Goal: Use online tool/utility: Utilize a website feature to perform a specific function

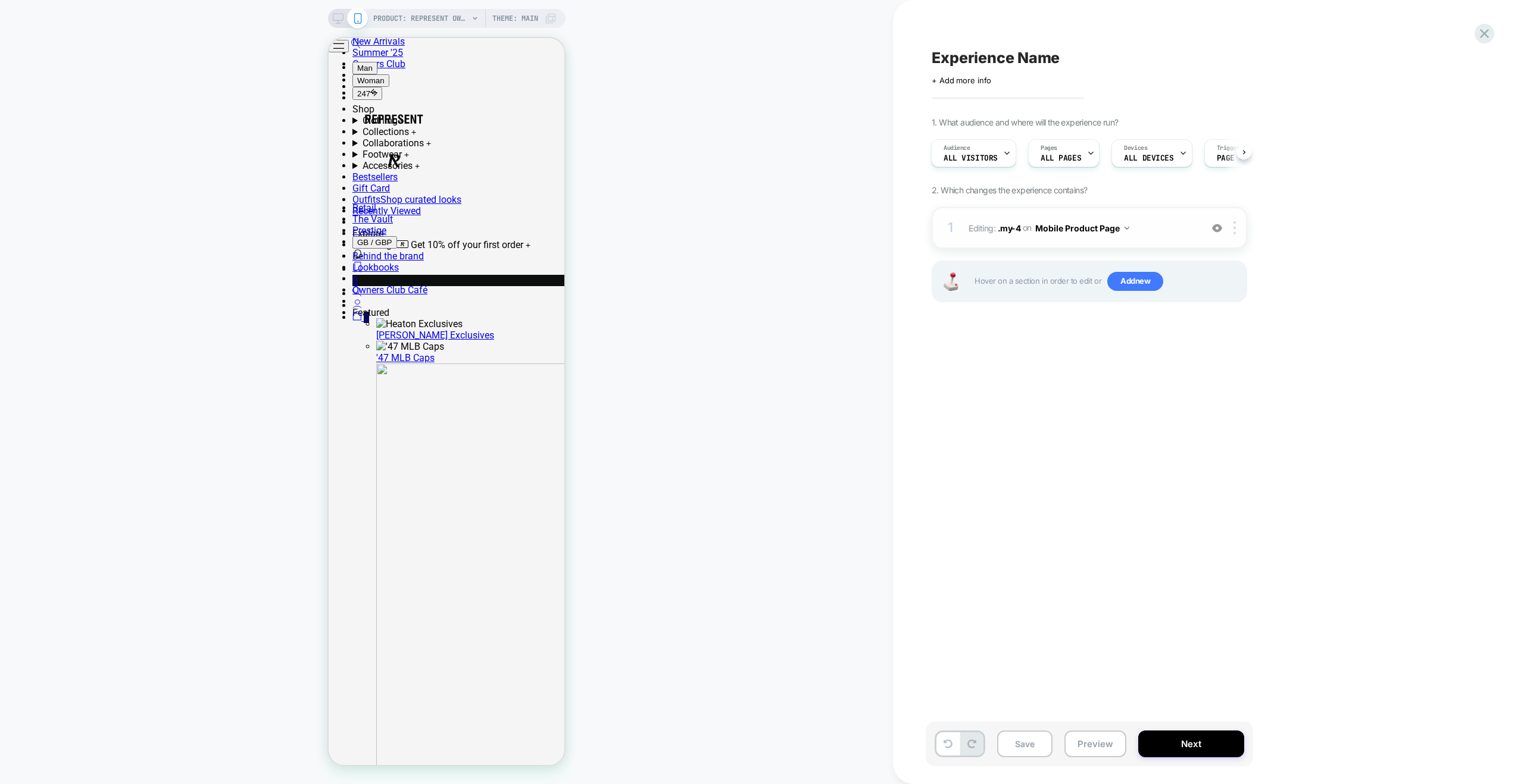
click at [1171, 224] on span "Editing : .my-4 .my-4 on Mobile Product Page" at bounding box center [1082, 228] width 227 height 17
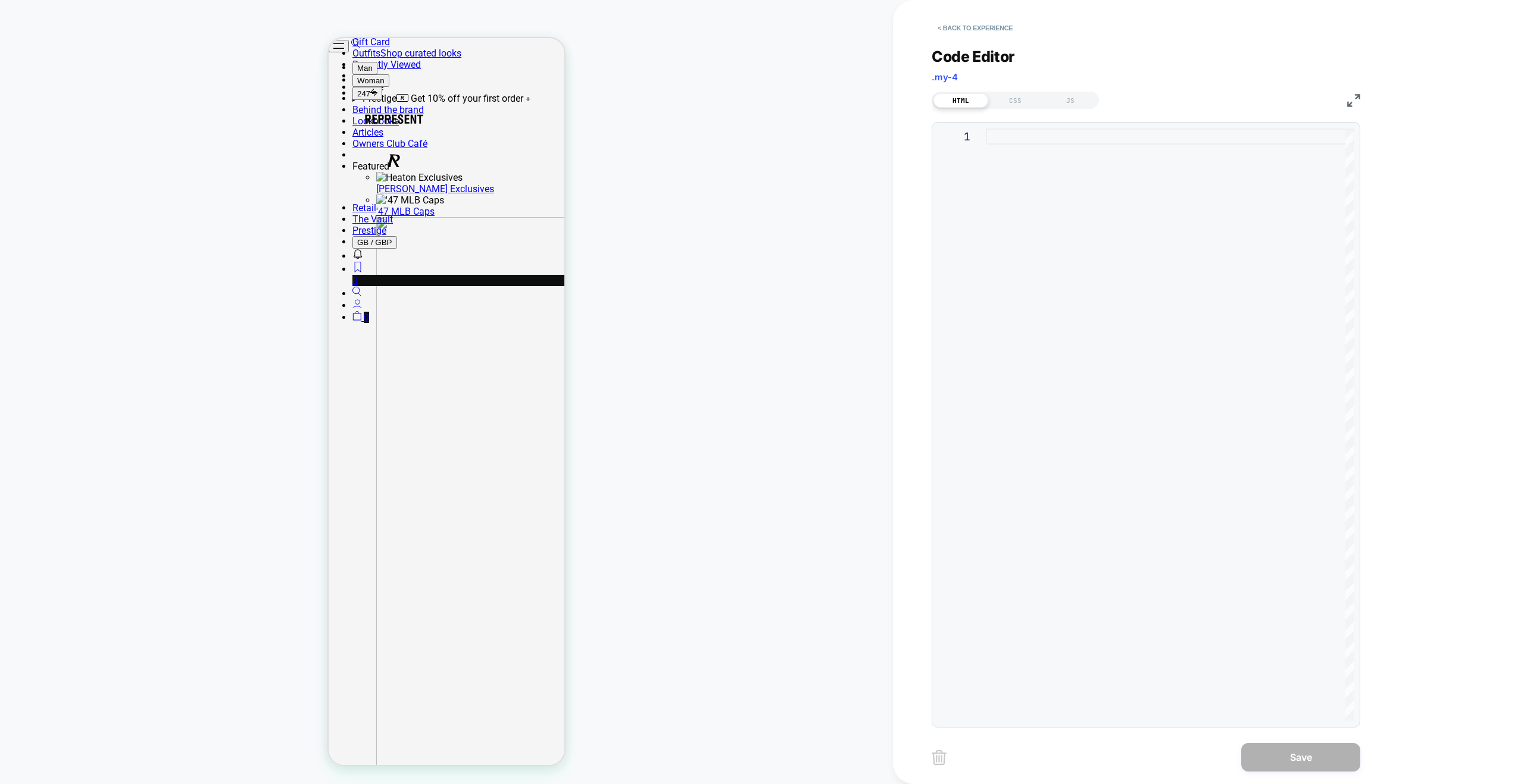
scroll to position [529, 0]
click at [1006, 141] on div at bounding box center [1170, 136] width 368 height 16
click at [1074, 103] on div "JS" at bounding box center [1070, 100] width 55 height 14
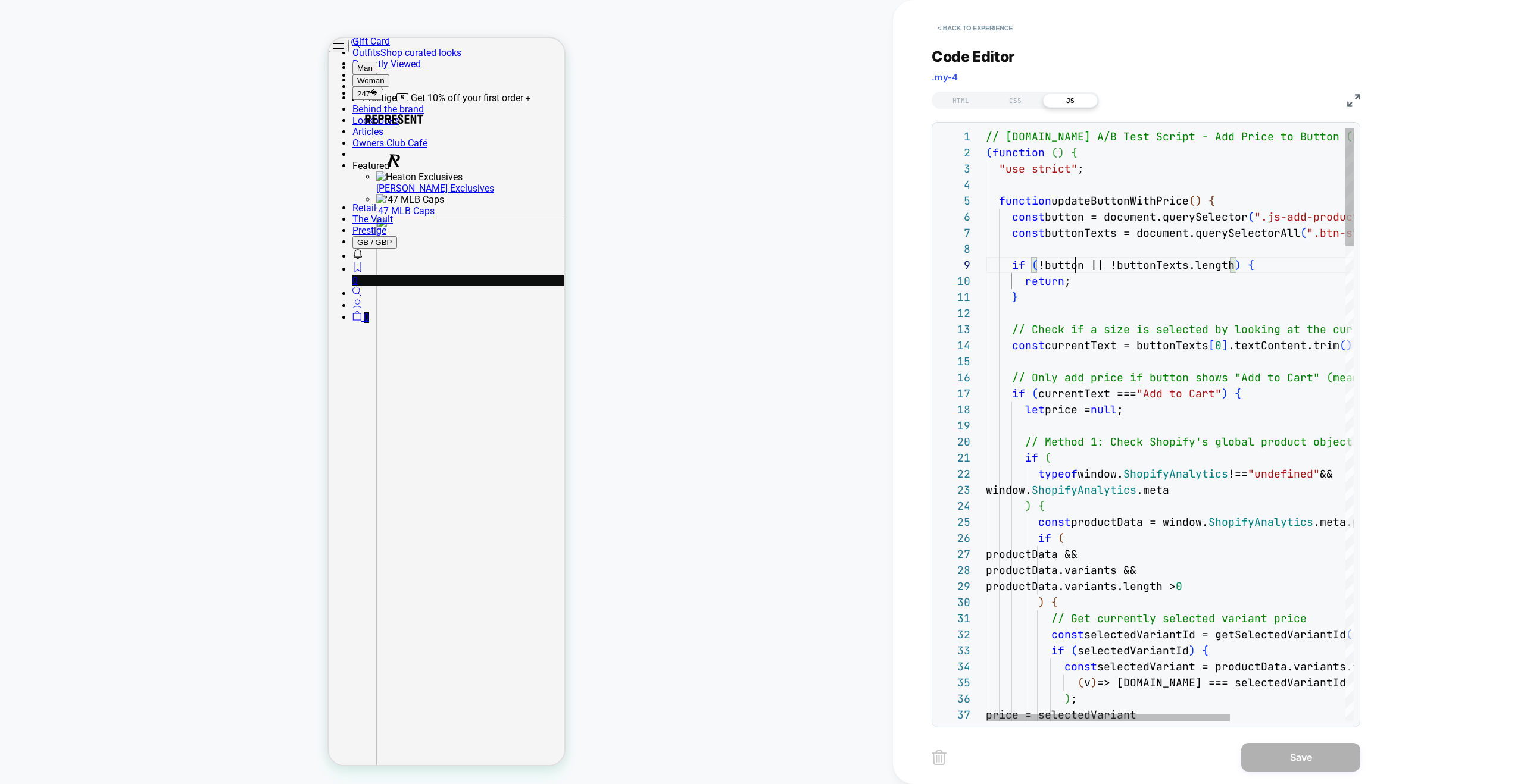
click at [1078, 265] on span "!button || !buttonTexts.length" at bounding box center [1136, 265] width 197 height 14
type textarea "**********"
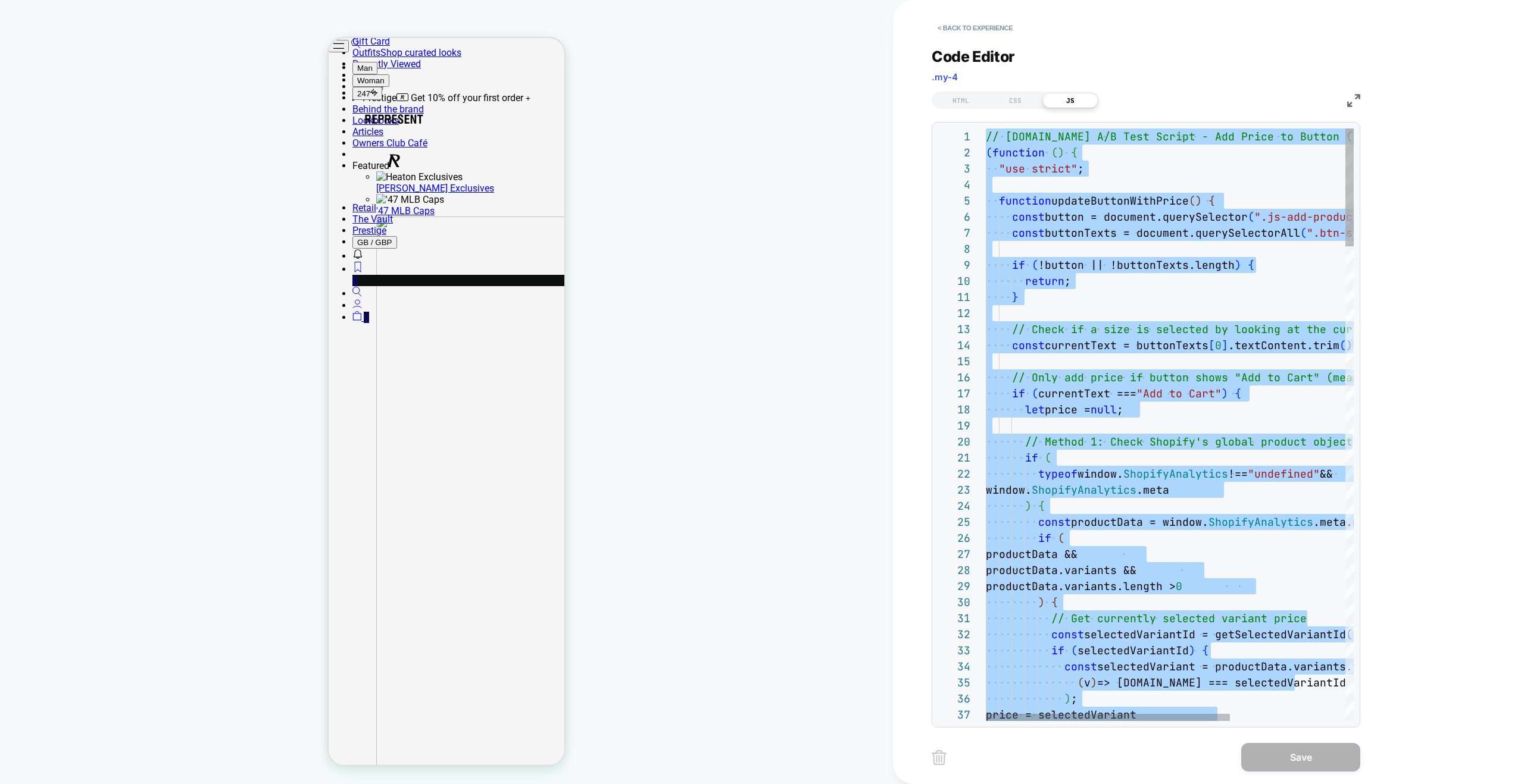
scroll to position [0, 0]
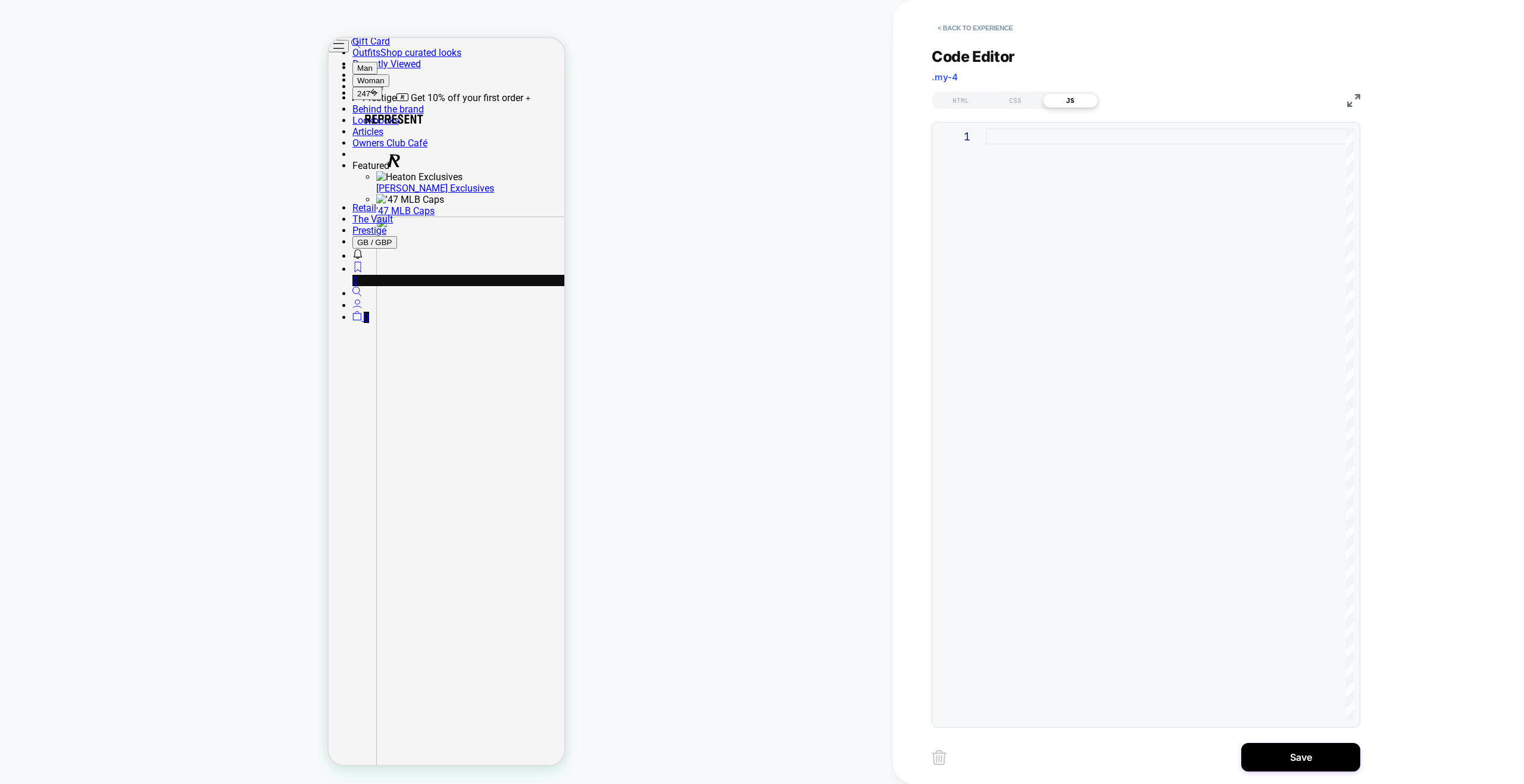
type textarea "**********"
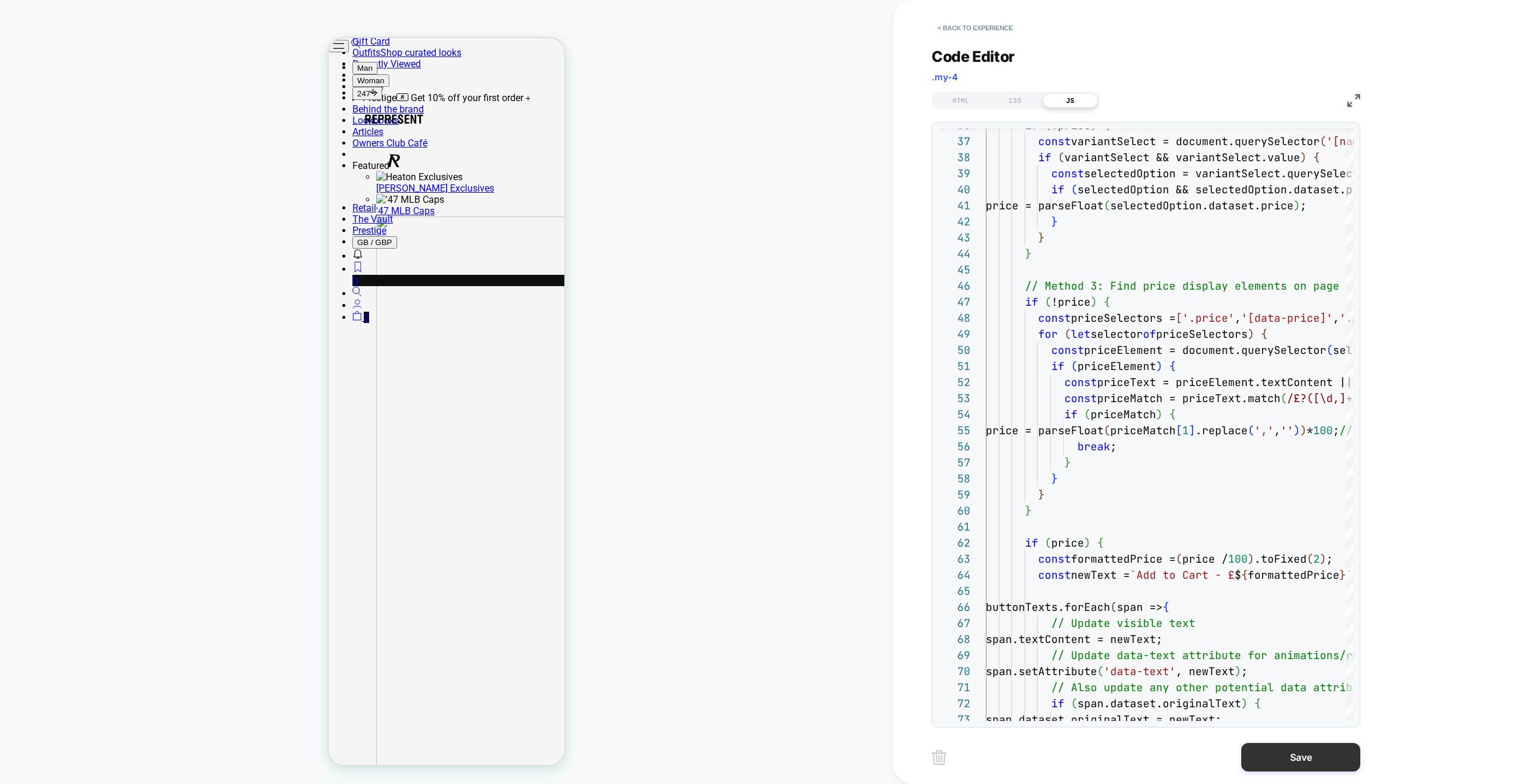
drag, startPoint x: 1312, startPoint y: 764, endPoint x: 1301, endPoint y: 760, distance: 11.7
click at [1312, 764] on button "Save" at bounding box center [1300, 758] width 119 height 29
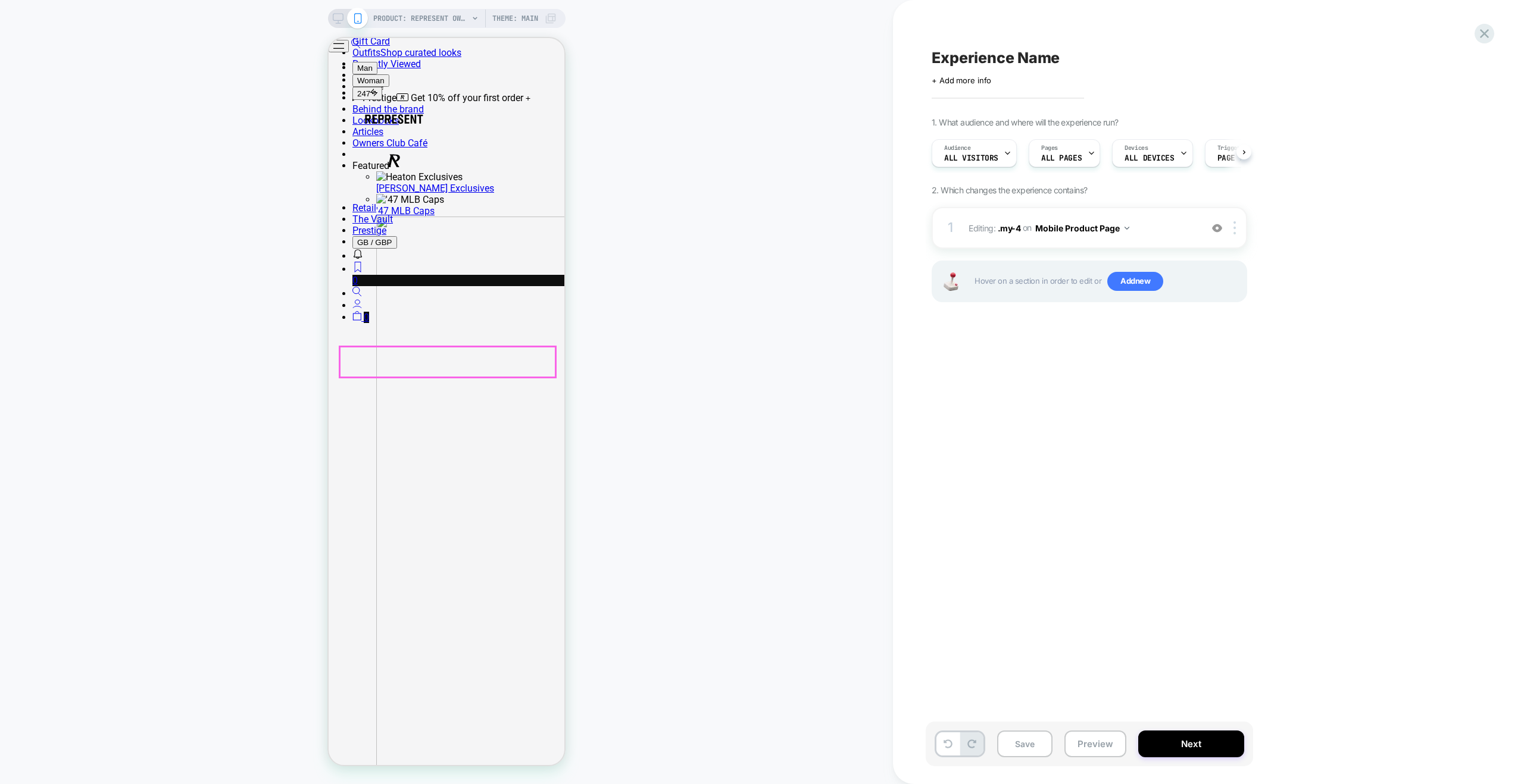
scroll to position [0, 1]
click at [442, 359] on div at bounding box center [447, 362] width 215 height 30
click at [402, 359] on div at bounding box center [448, 362] width 219 height 34
click at [411, 360] on div at bounding box center [447, 362] width 215 height 30
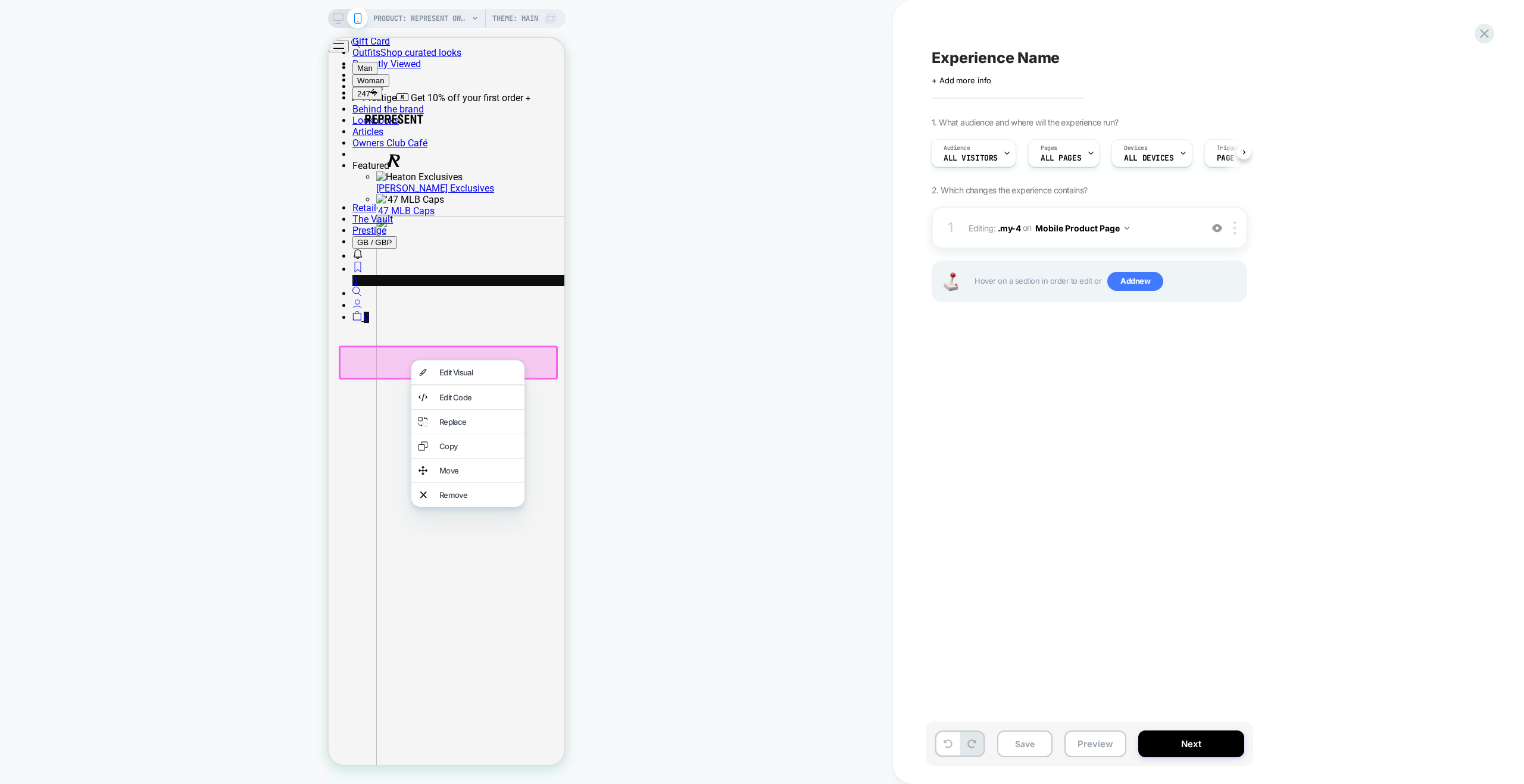
click at [1179, 233] on span "Editing : .my-4 .my-4 on Mobile Product Page" at bounding box center [1082, 228] width 227 height 17
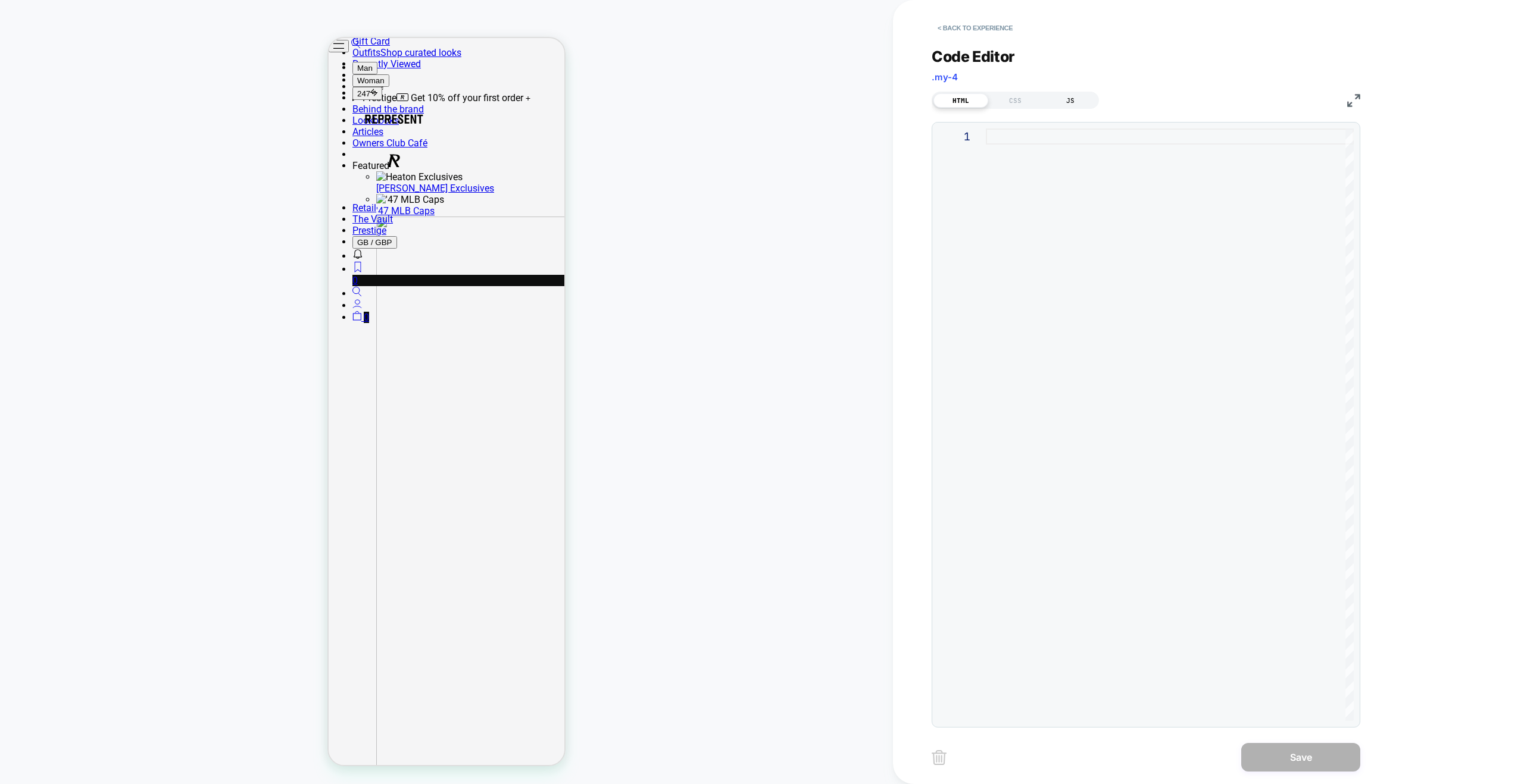
click at [1075, 101] on div "JS" at bounding box center [1070, 100] width 55 height 14
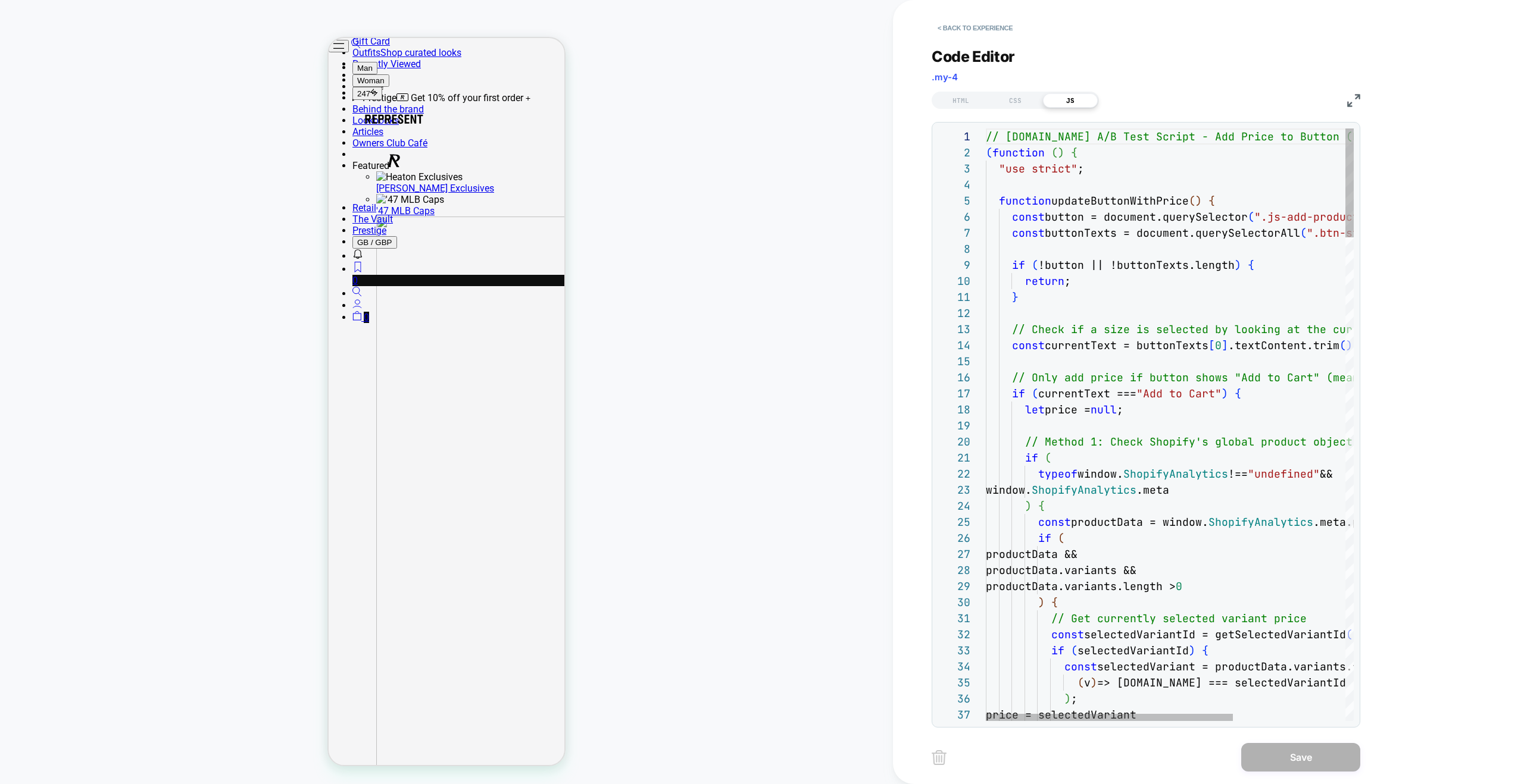
scroll to position [160, 0]
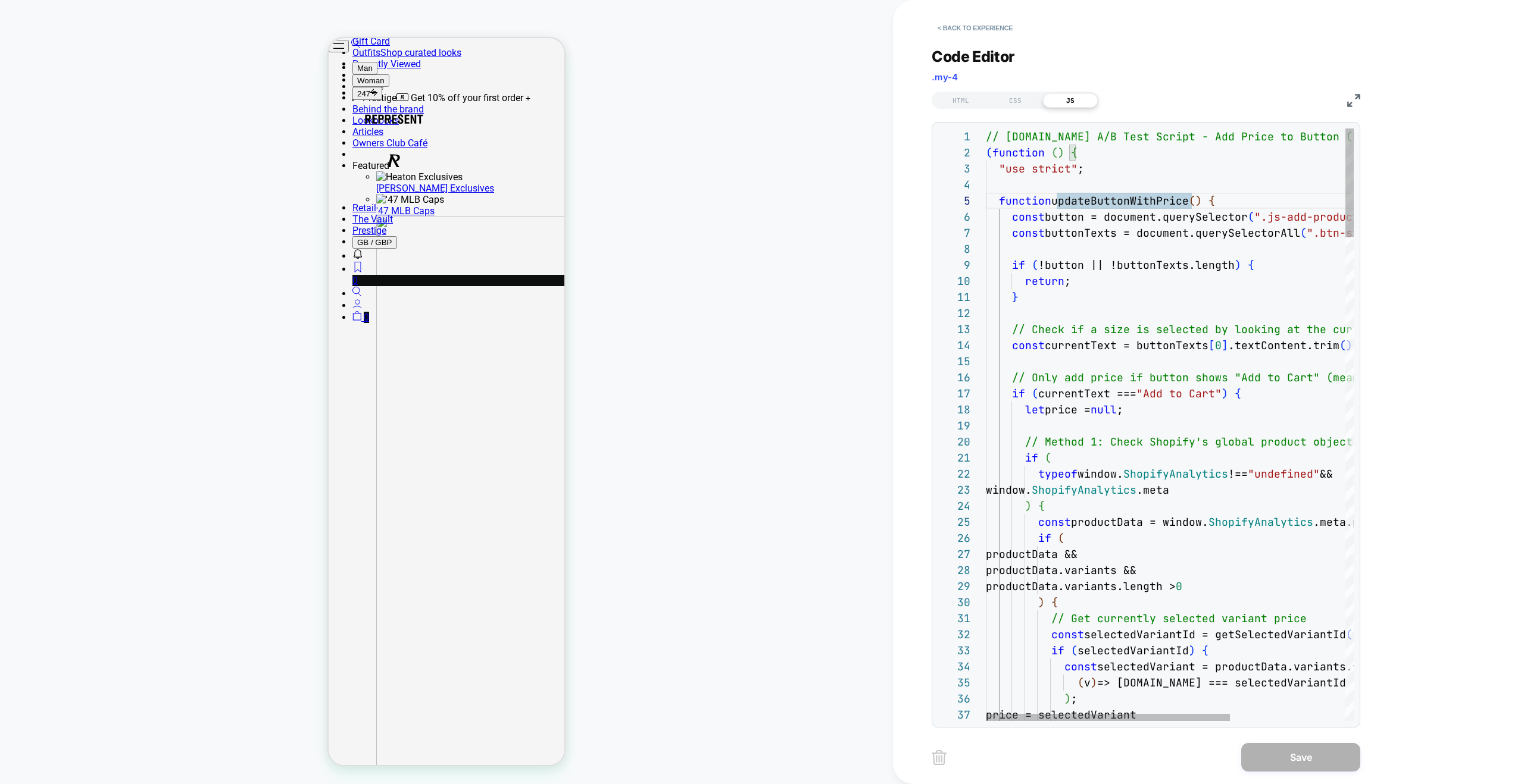
type textarea "**********"
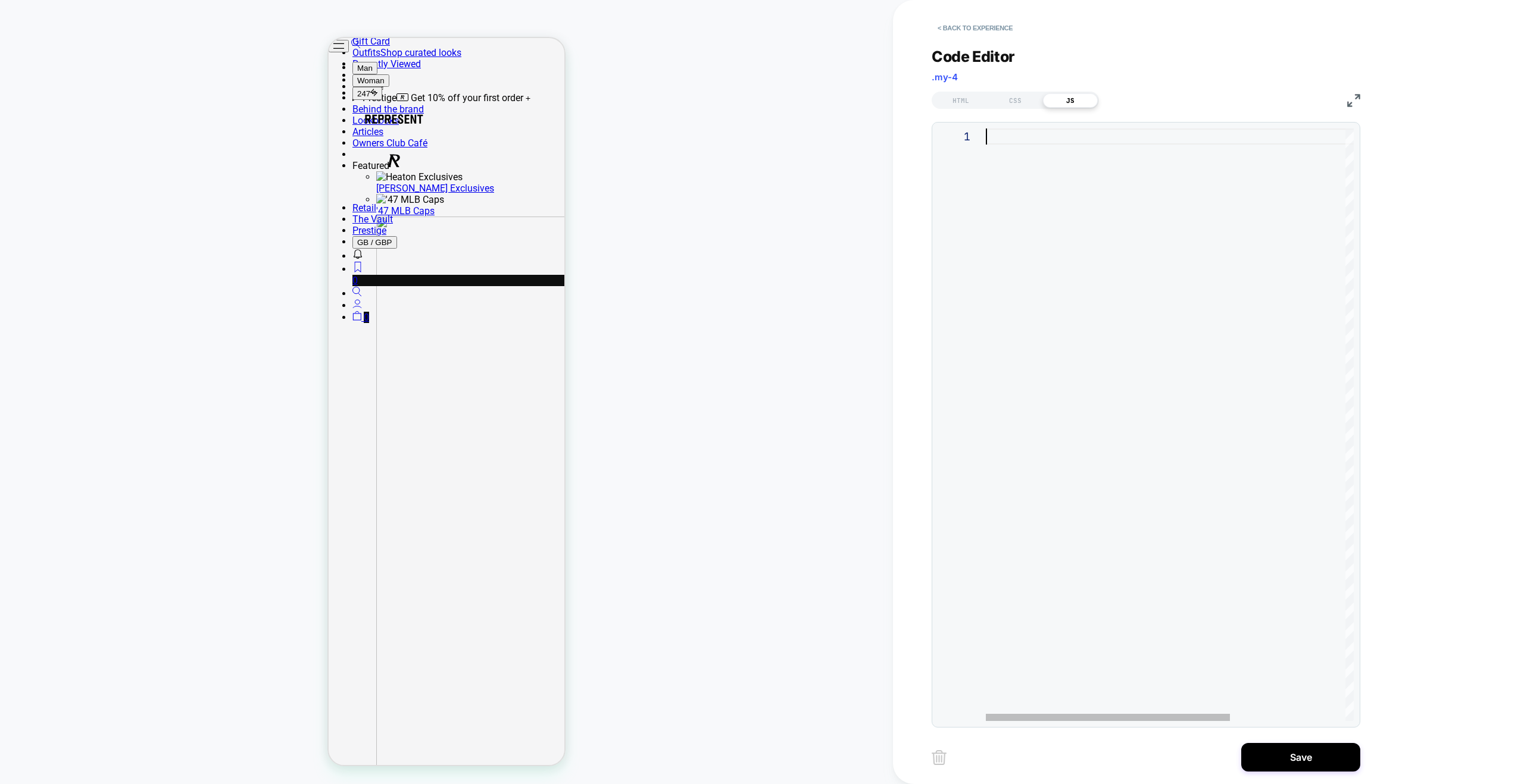
scroll to position [0, 0]
type textarea "*****"
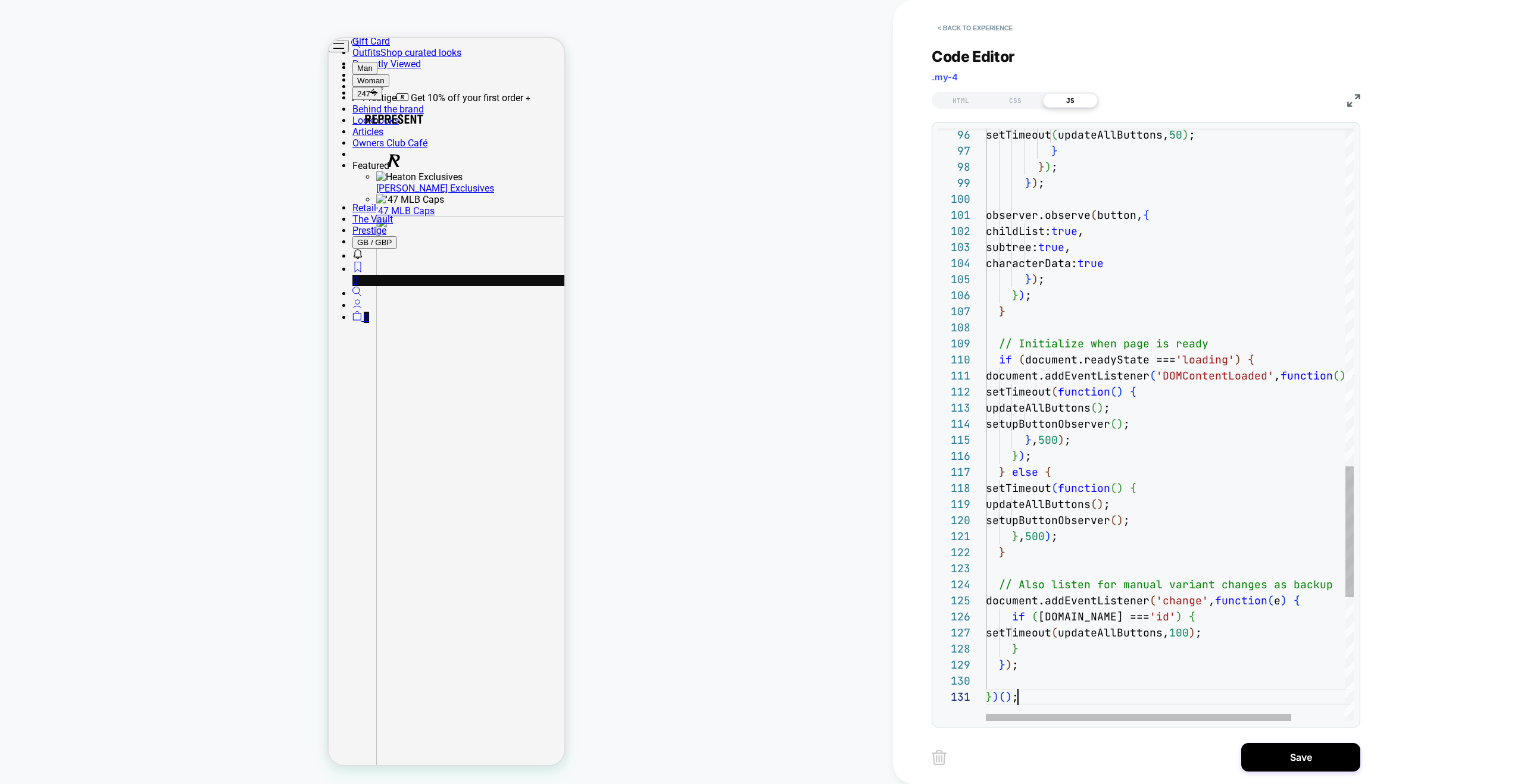
scroll to position [0, 32]
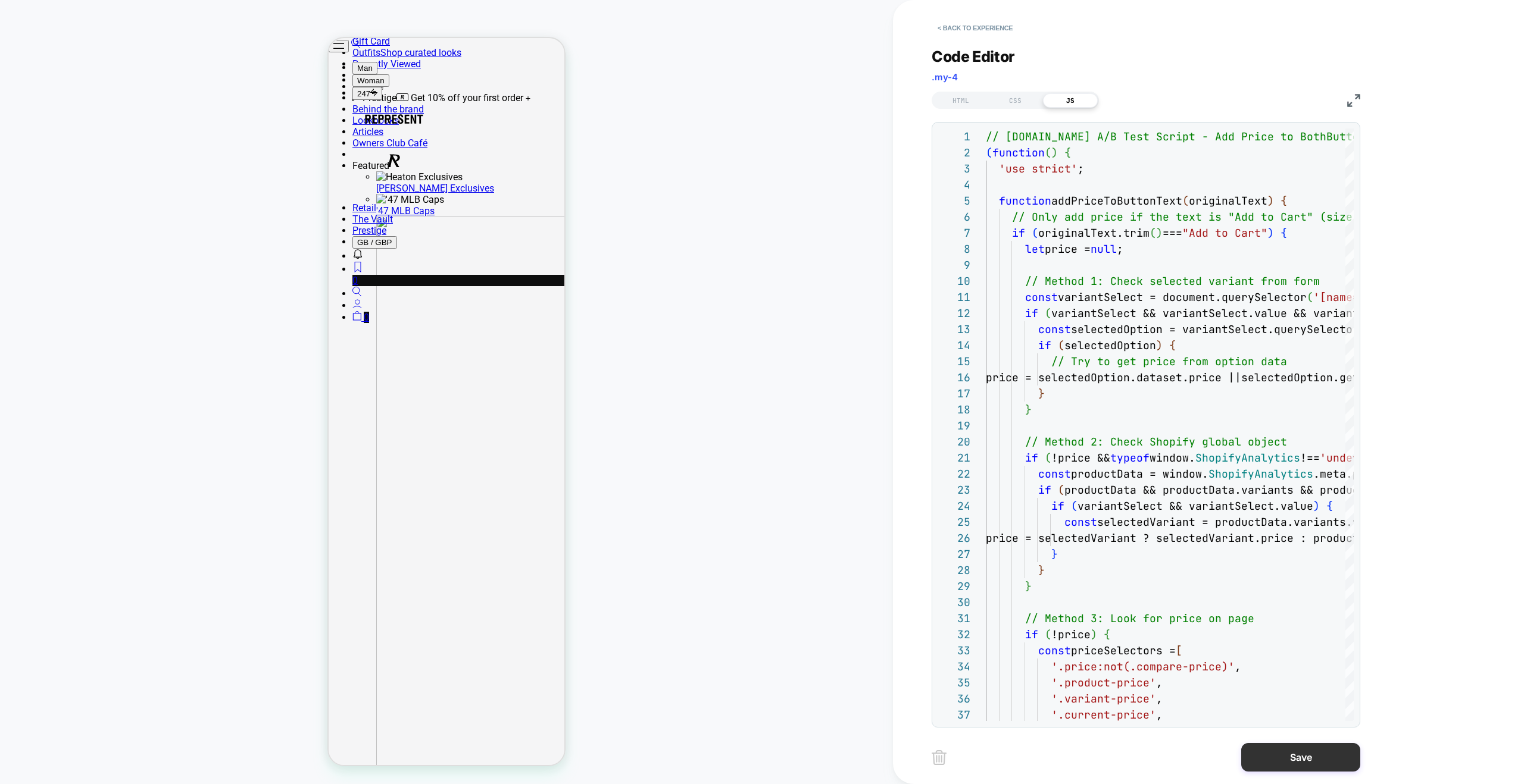
click at [1300, 761] on button "Save" at bounding box center [1300, 758] width 119 height 29
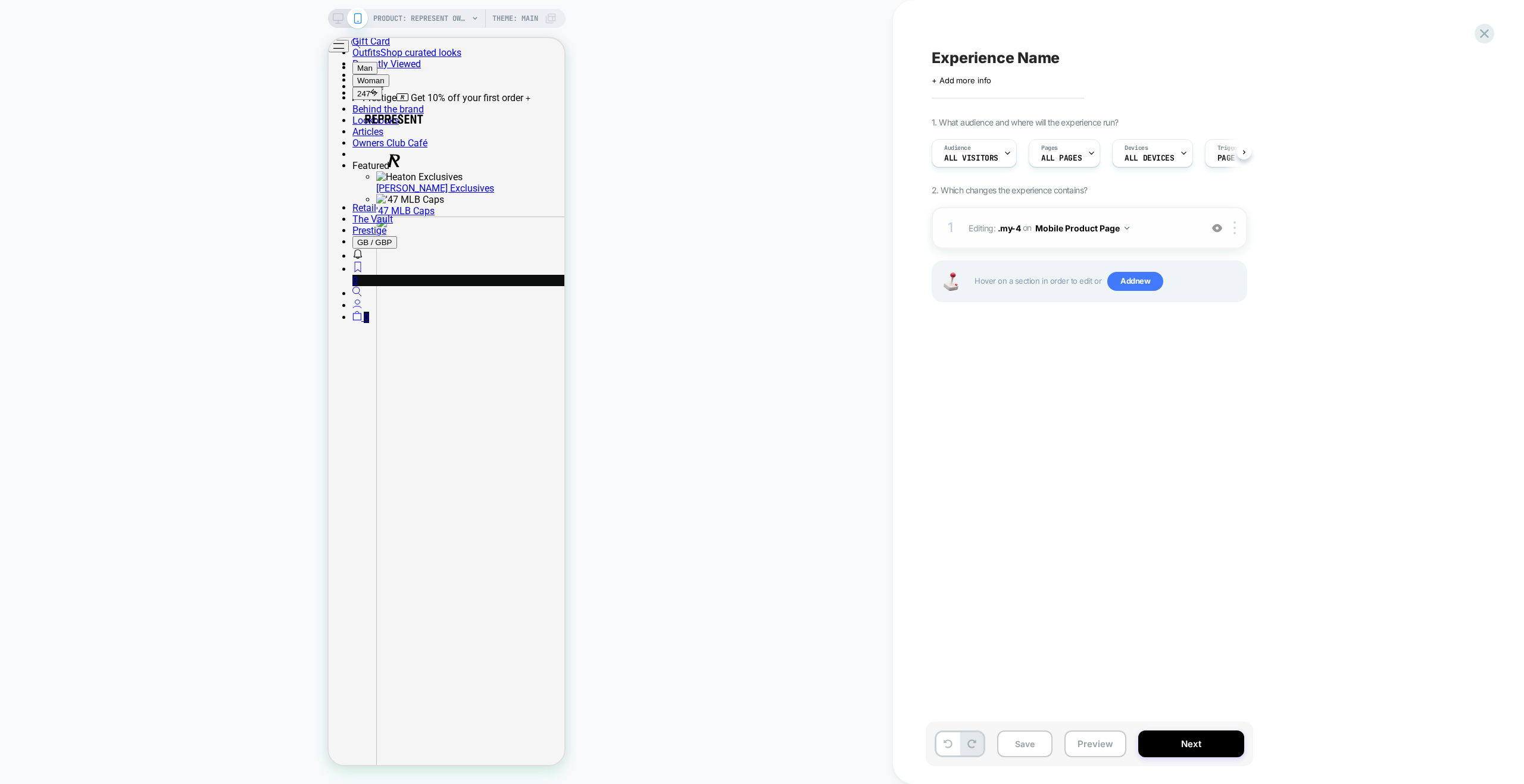
scroll to position [0, 1]
click at [1097, 743] on button "Preview" at bounding box center [1095, 744] width 62 height 27
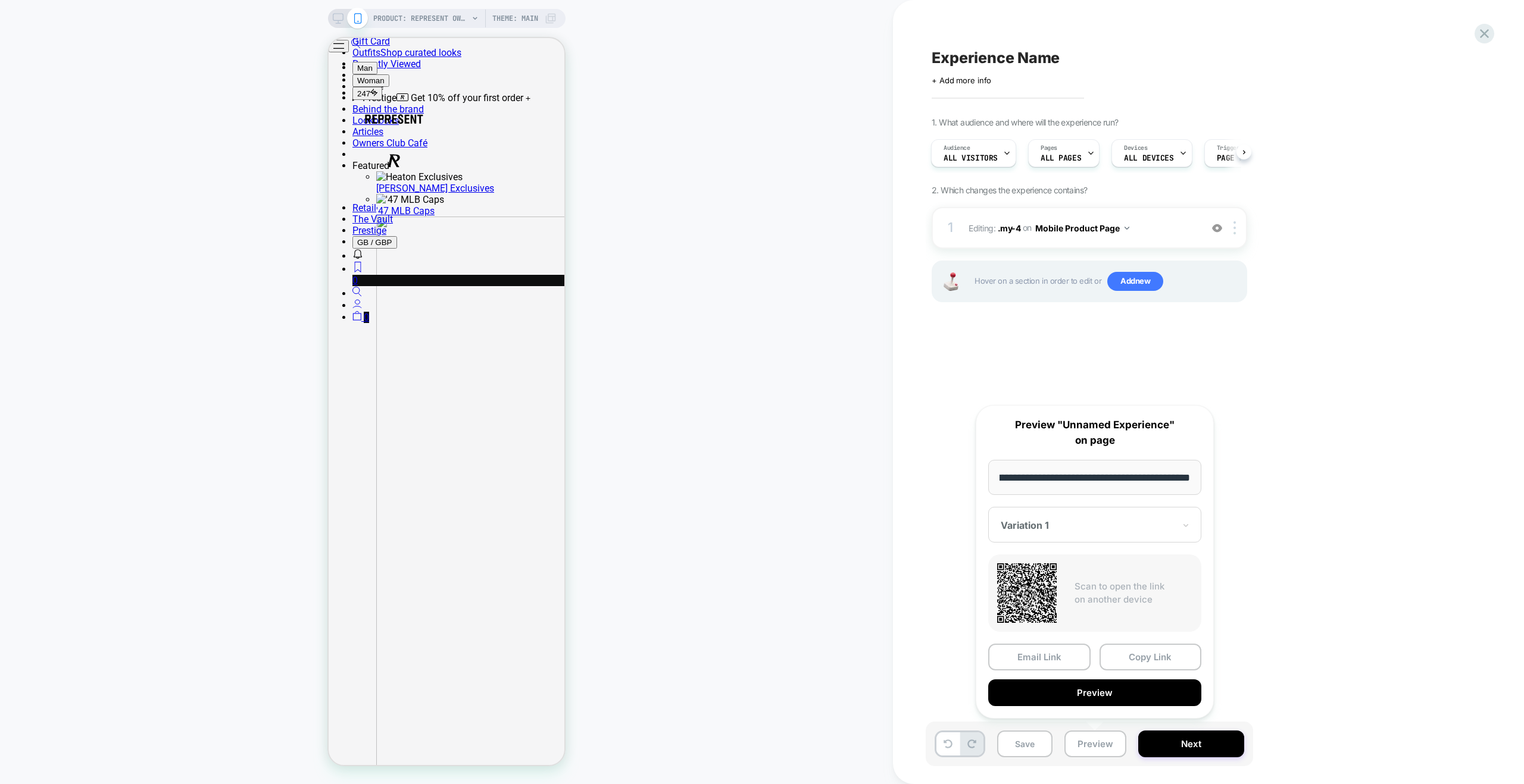
scroll to position [0, 0]
click at [1086, 694] on button "Preview" at bounding box center [1095, 693] width 213 height 27
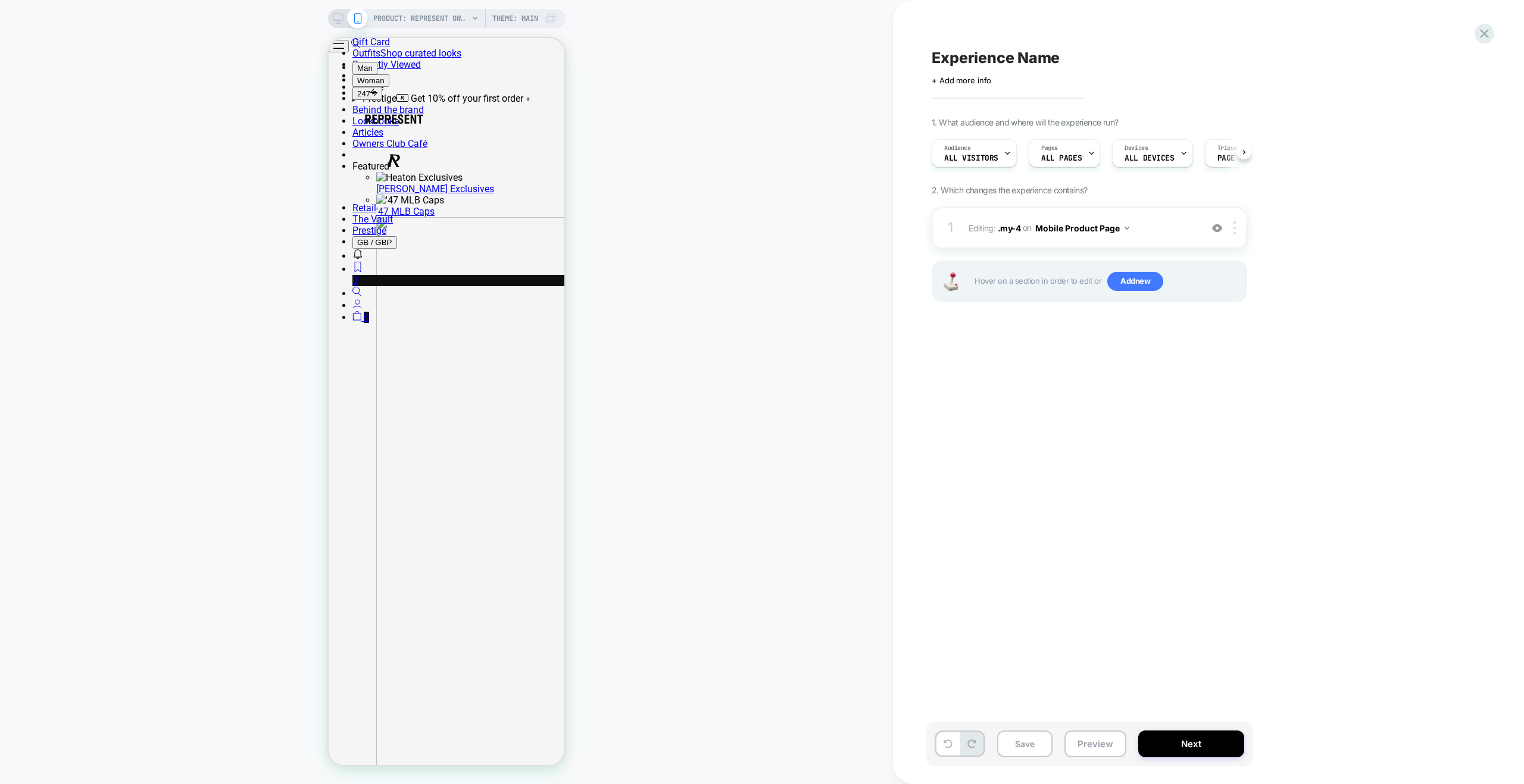
scroll to position [0, 2]
click at [1159, 151] on div "Devices ALL DEVICES" at bounding box center [1147, 154] width 73 height 27
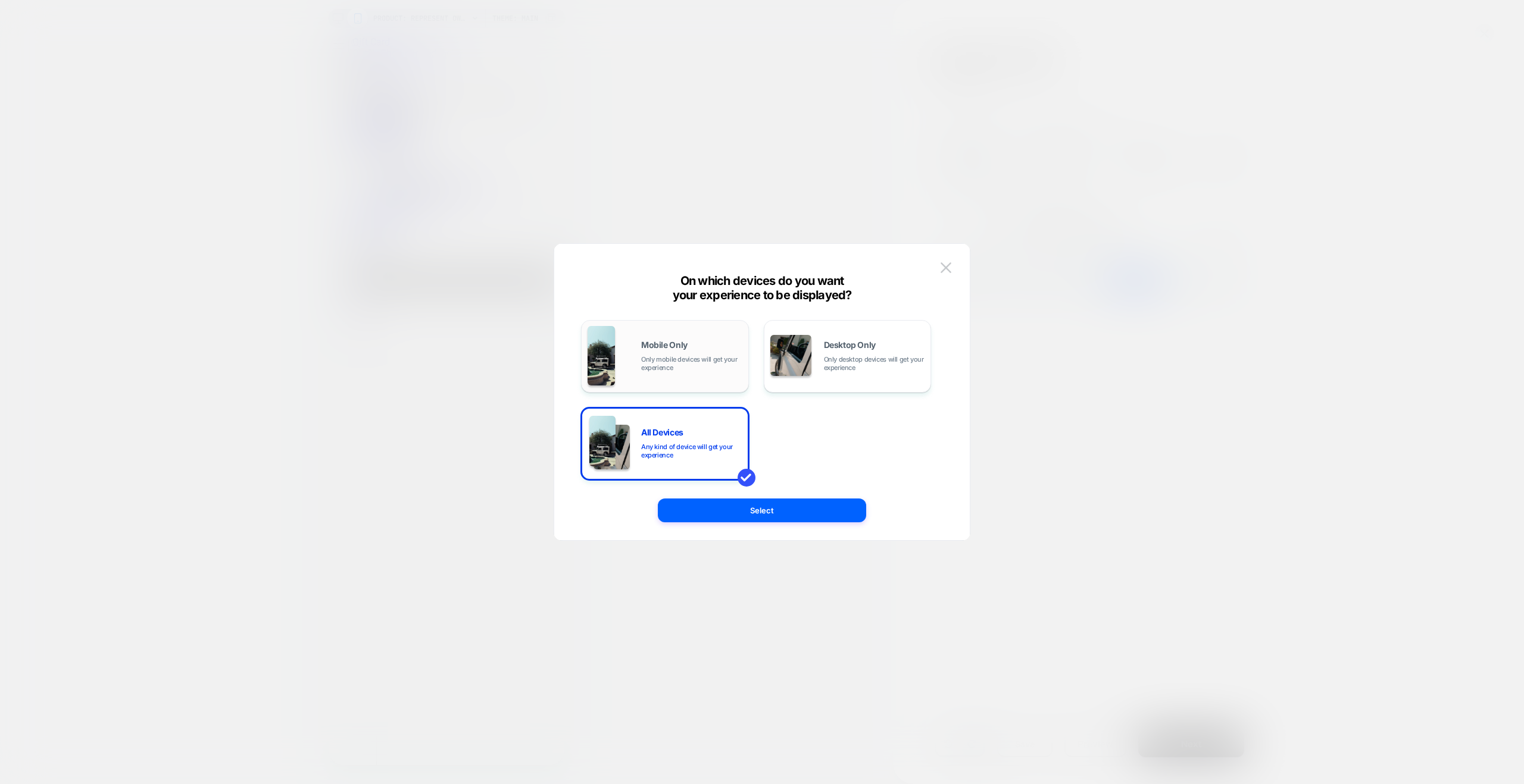
click at [666, 342] on span "Mobile Only" at bounding box center [664, 345] width 47 height 8
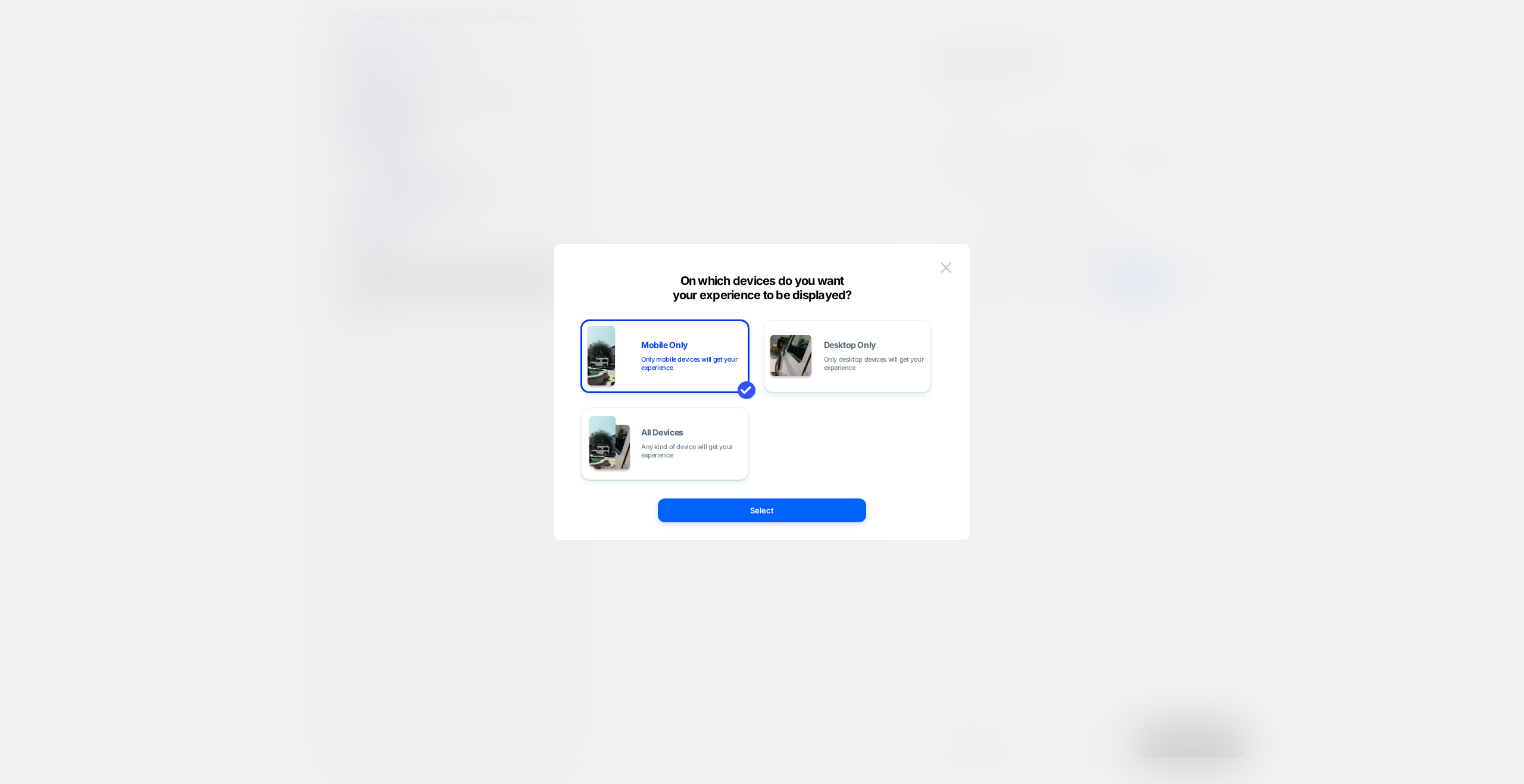
click at [768, 506] on button "Select" at bounding box center [762, 511] width 209 height 24
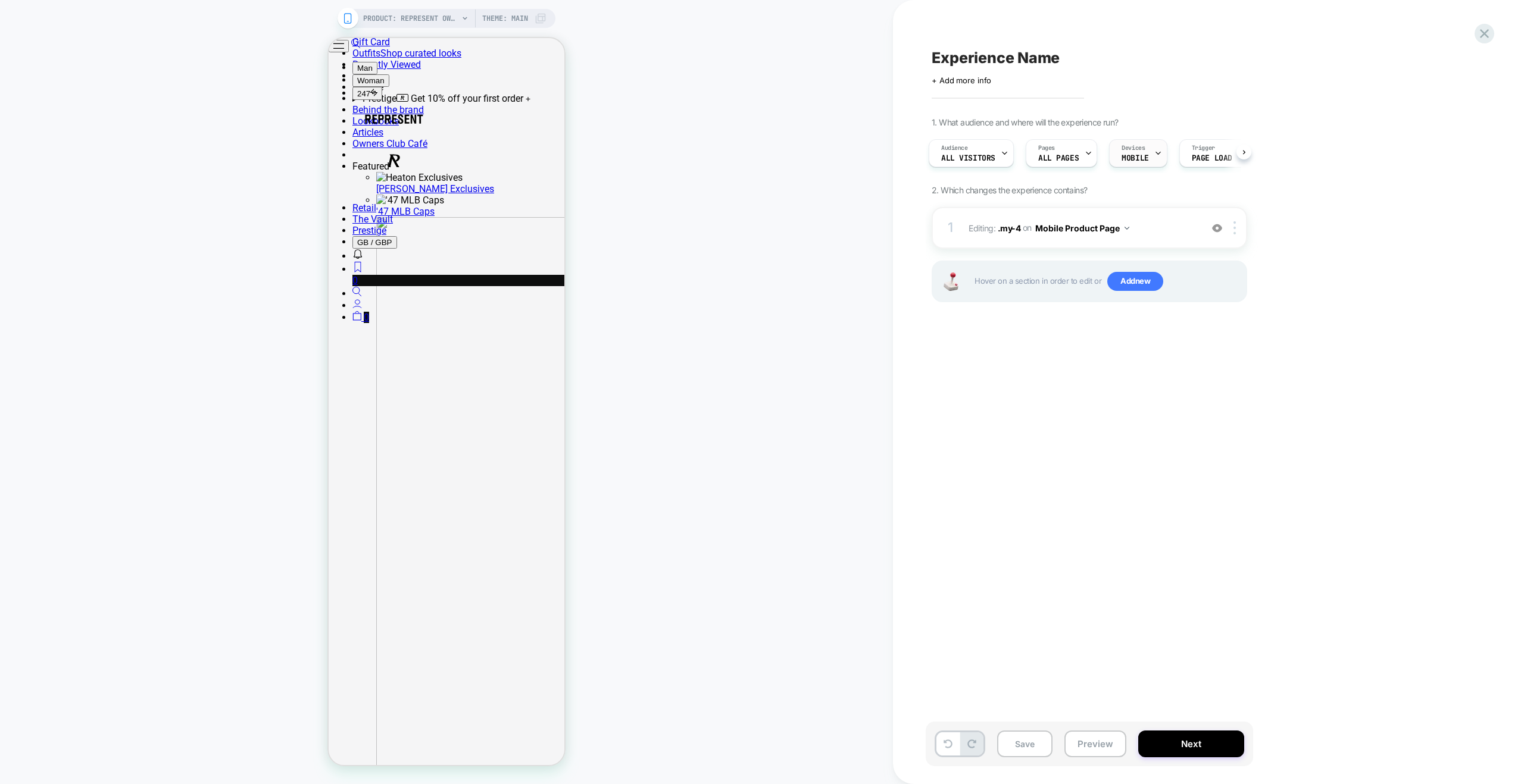
scroll to position [0, 5]
click at [1063, 152] on div "Pages ALL PAGES" at bounding box center [1057, 154] width 64 height 27
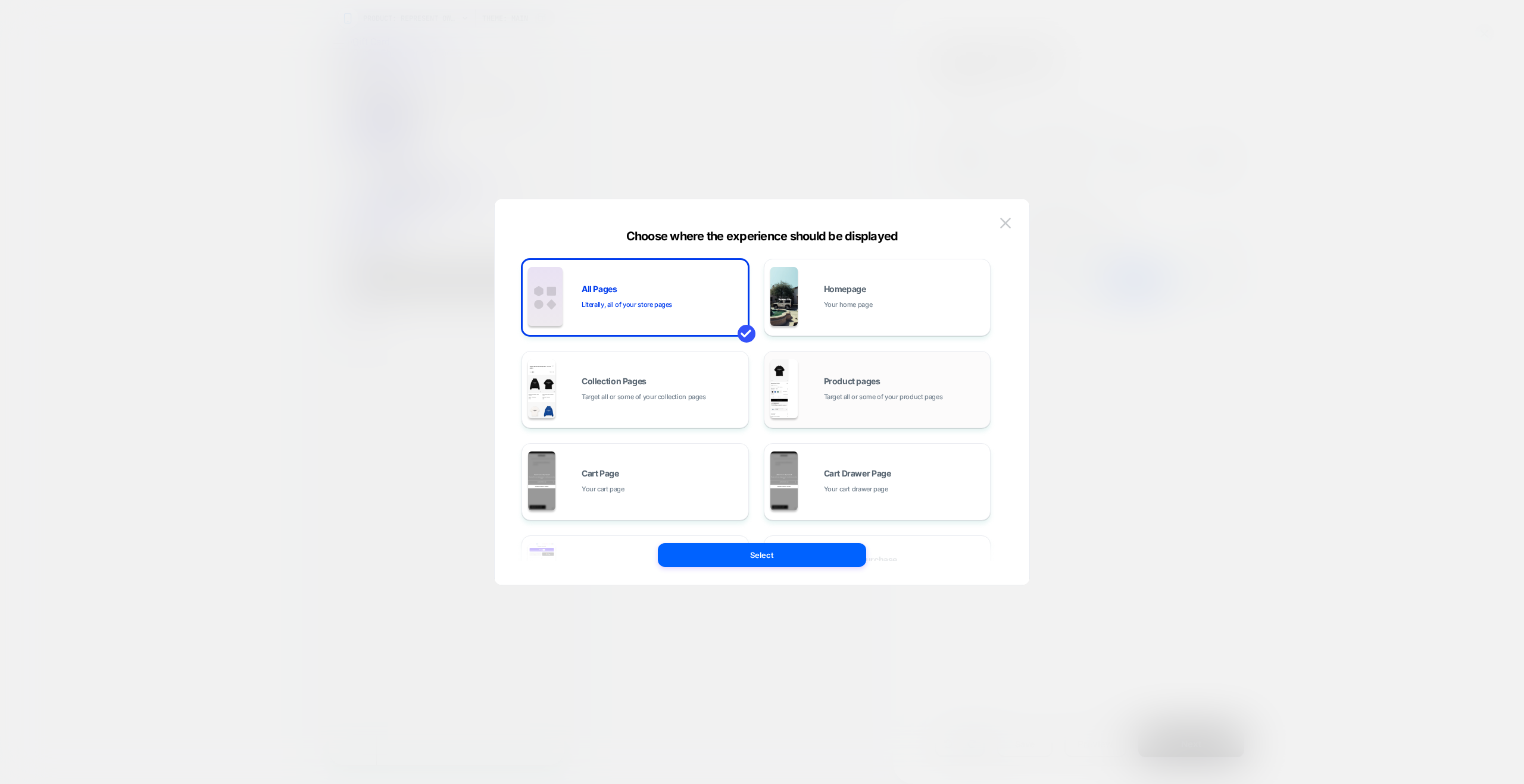
click at [827, 380] on span "Product pages" at bounding box center [852, 381] width 57 height 8
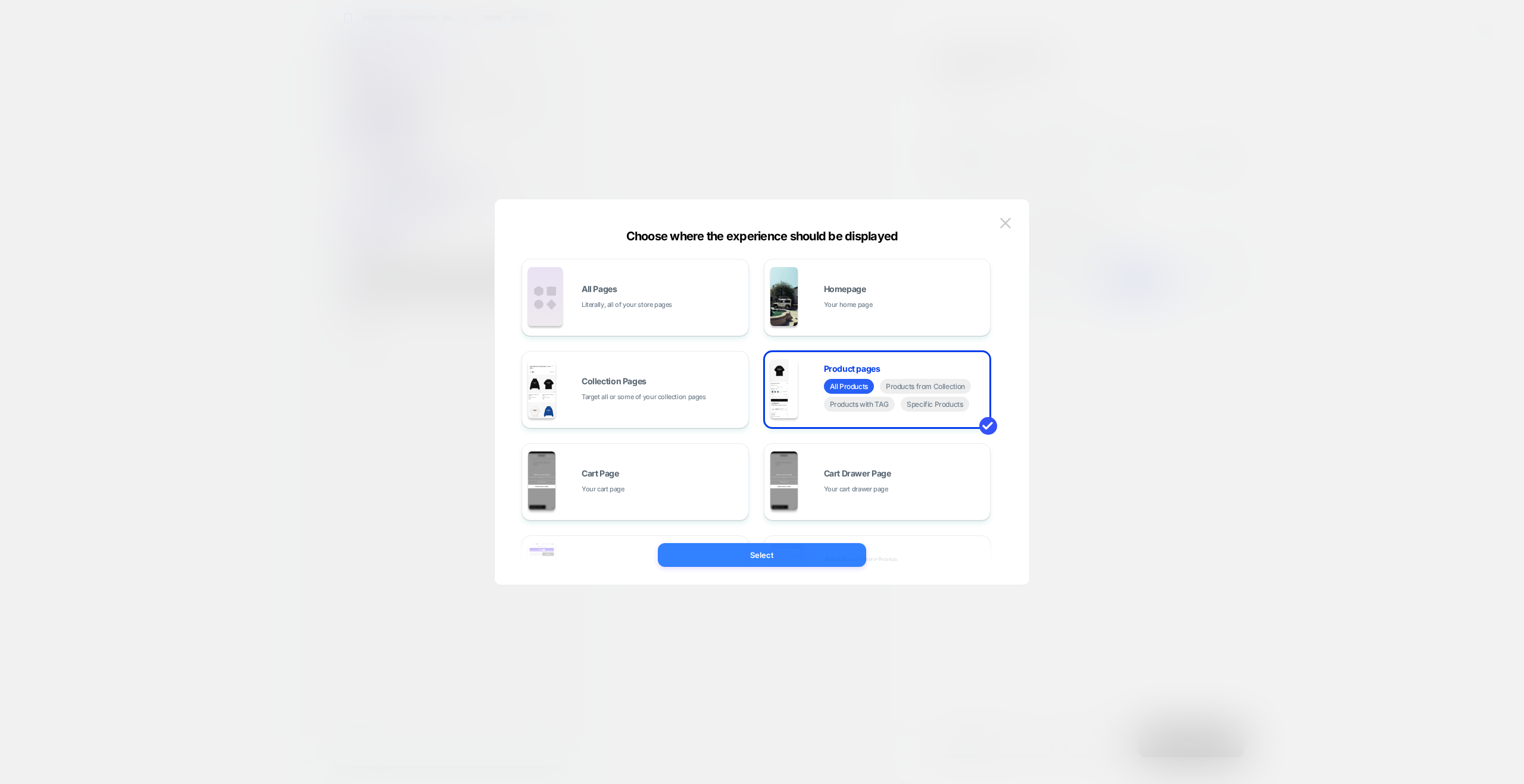
click at [810, 560] on button "Select" at bounding box center [762, 555] width 209 height 24
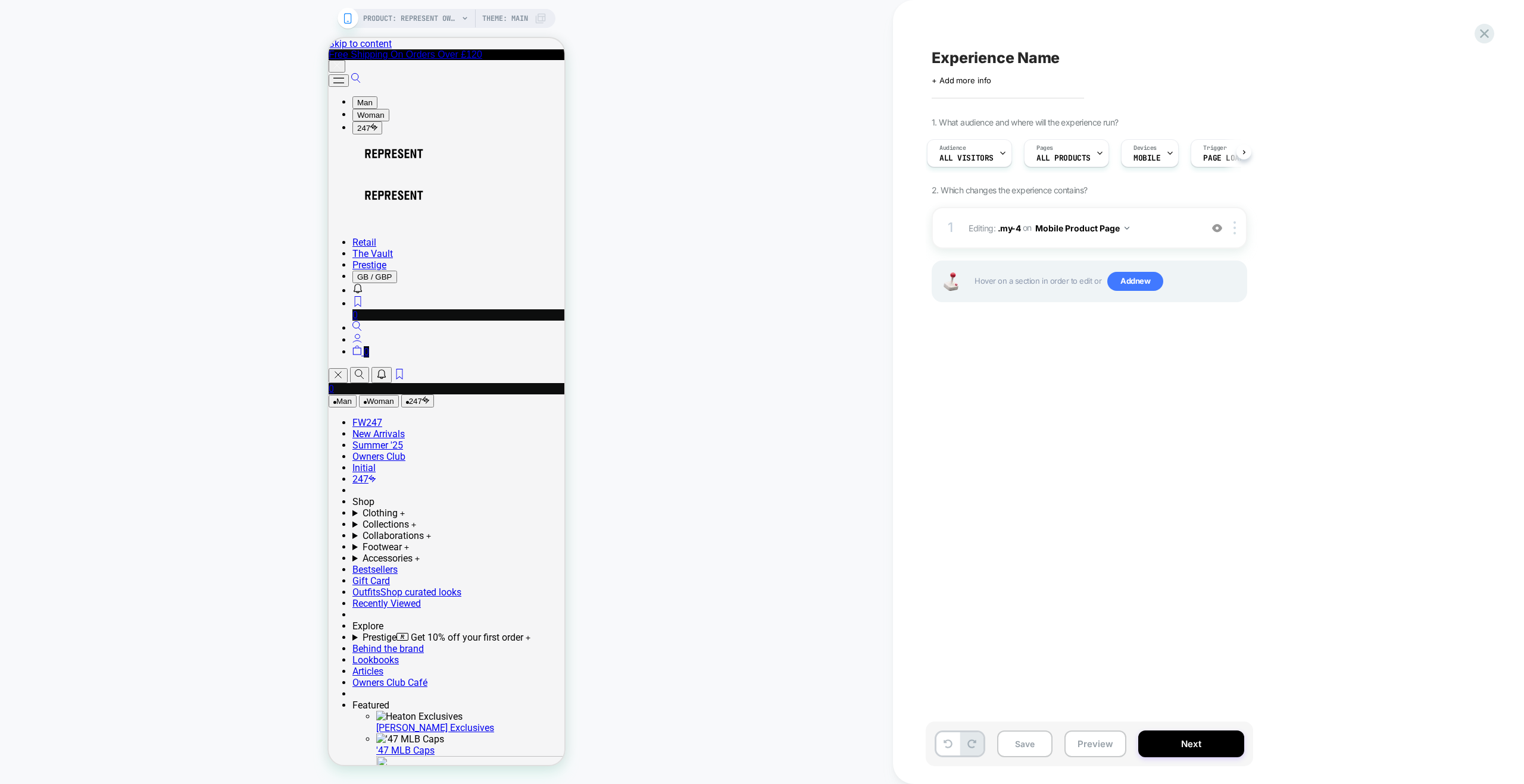
scroll to position [0, 0]
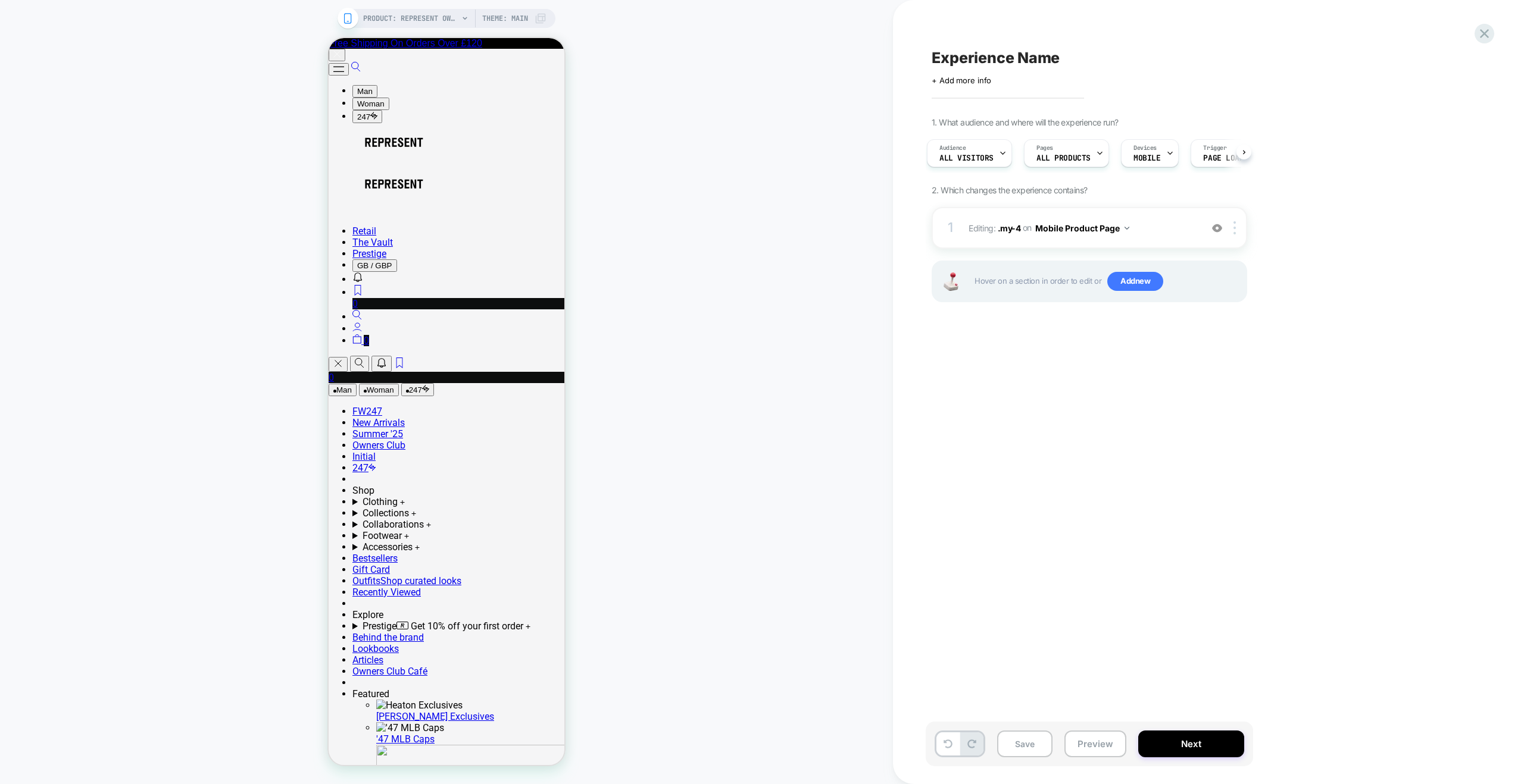
click at [966, 58] on span "Experience Name" at bounding box center [996, 58] width 128 height 18
type textarea "*"
type textarea "**********"
drag, startPoint x: 1119, startPoint y: 59, endPoint x: 1111, endPoint y: 56, distance: 8.5
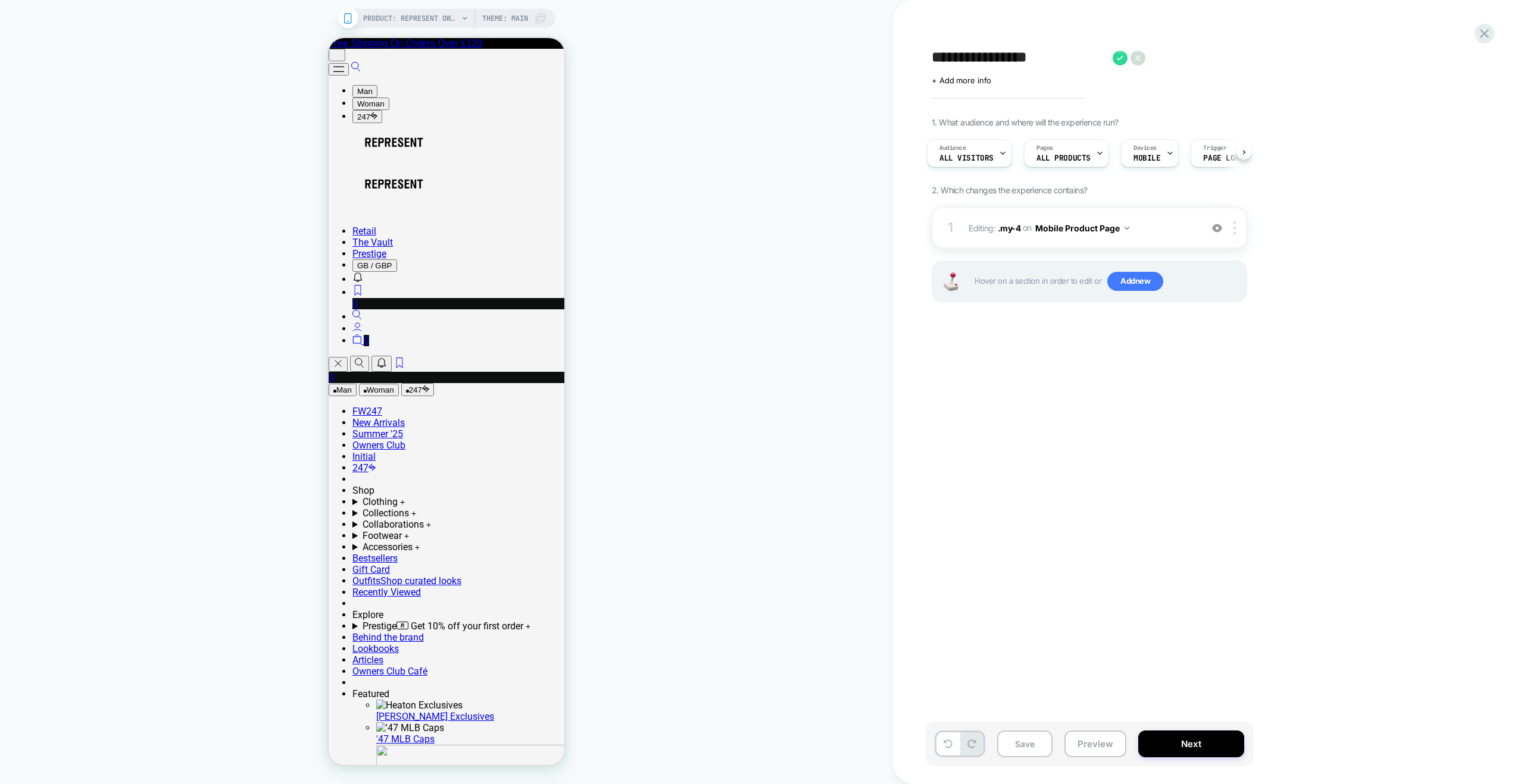
click at [1119, 59] on icon at bounding box center [1119, 57] width 7 height 5
click at [1018, 736] on button "Save" at bounding box center [1025, 744] width 55 height 27
